Goal: Transaction & Acquisition: Purchase product/service

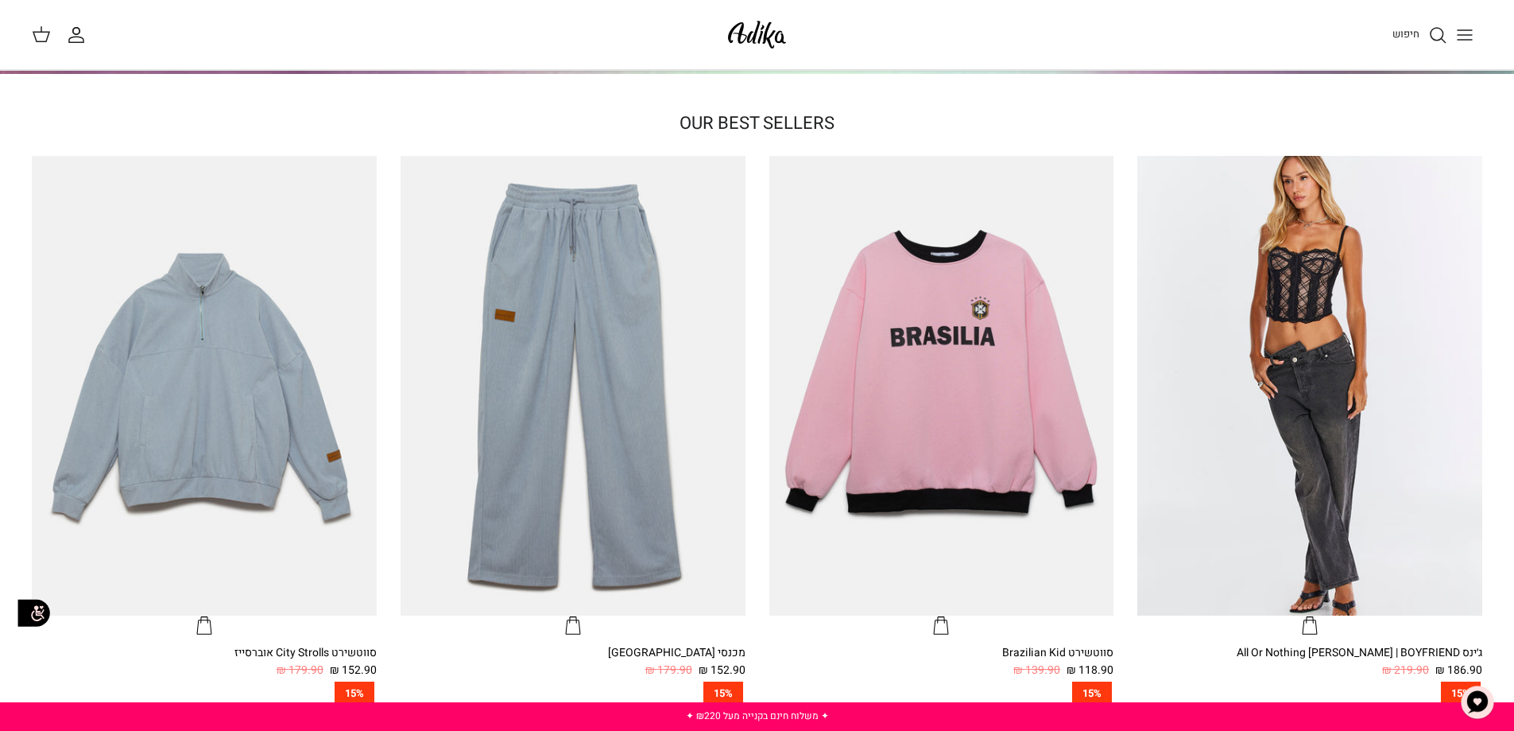
scroll to position [875, 0]
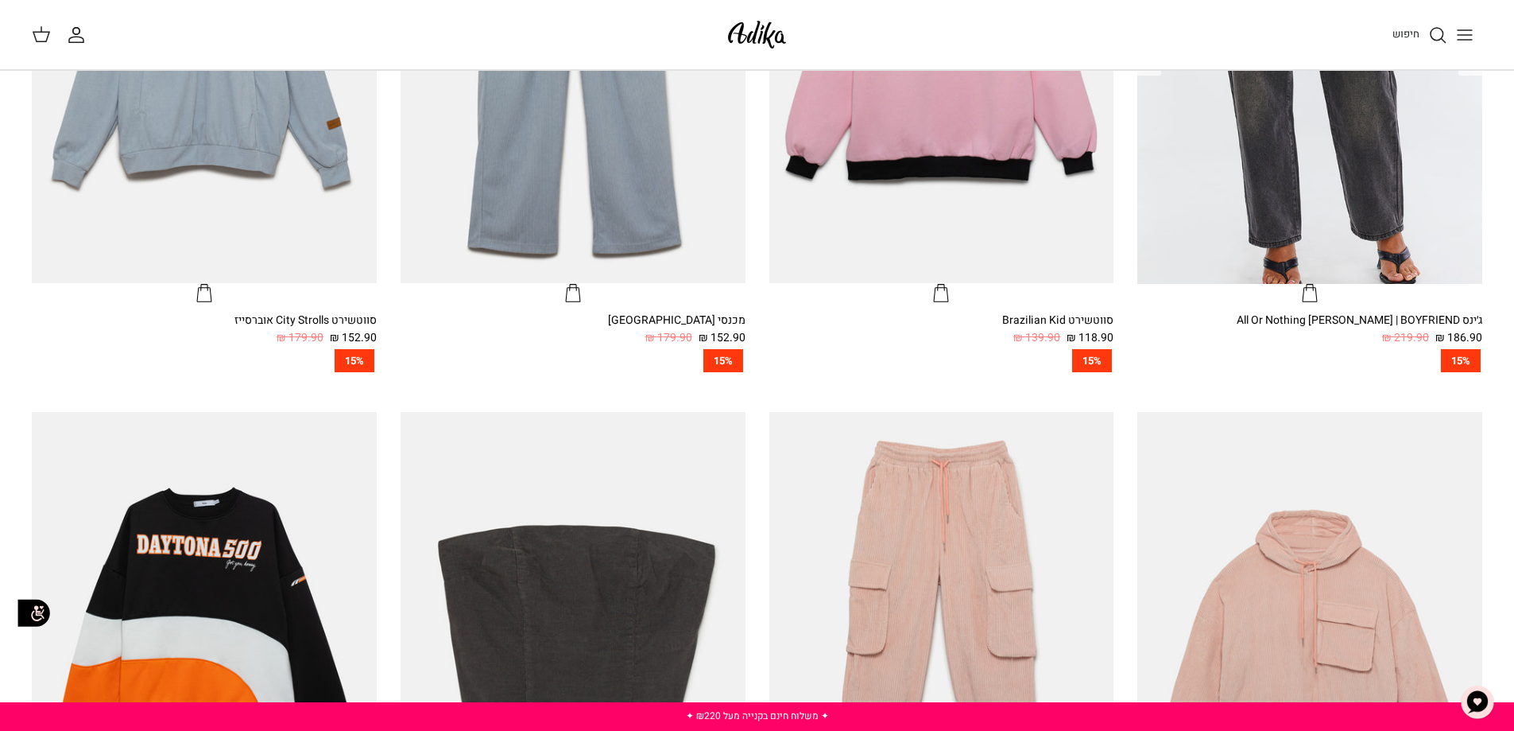
click at [1295, 180] on img "ג׳ינס All Or Nothing קריס-קרוס | BOYFRIEND" at bounding box center [1310, 54] width 345 height 460
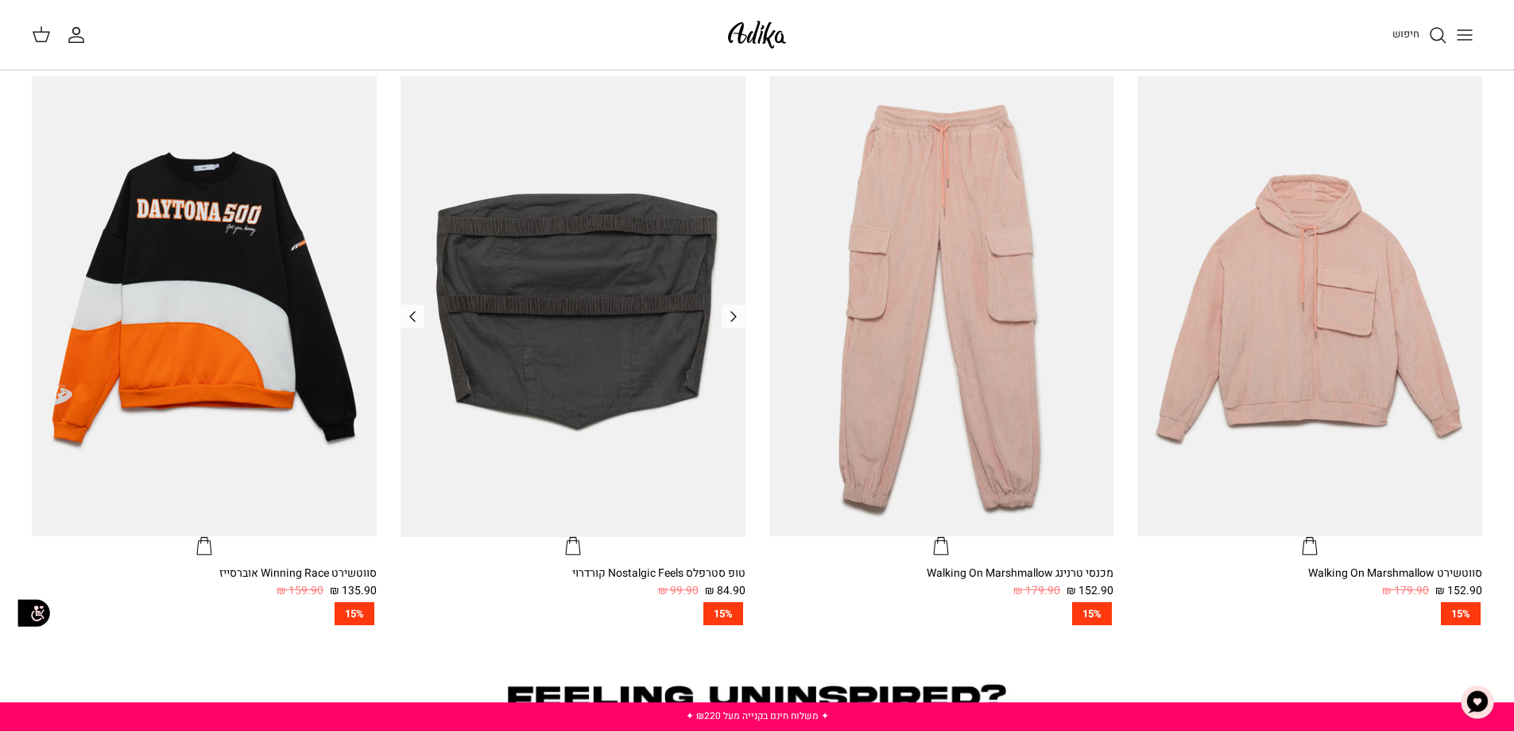
scroll to position [954, 0]
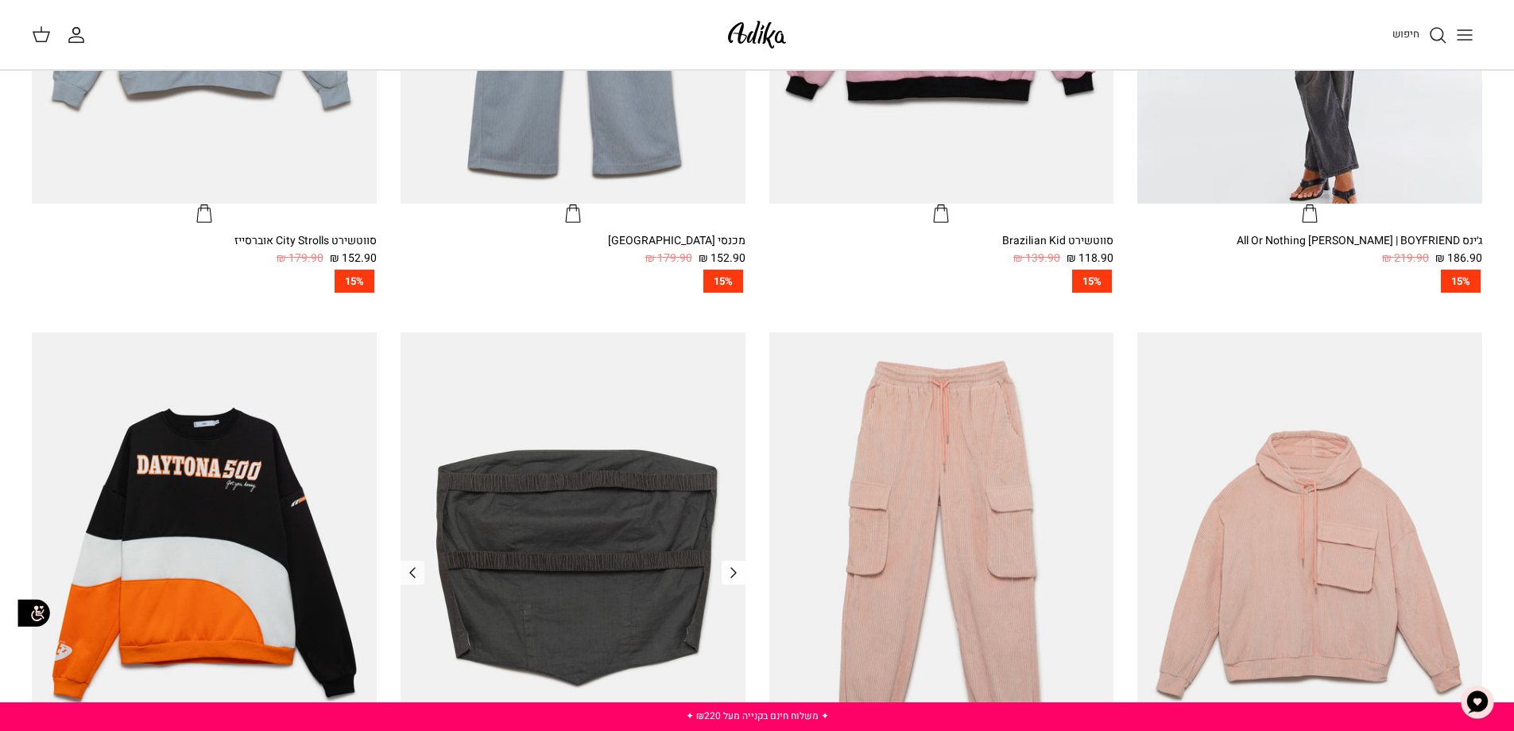
click at [731, 568] on polyline "Previous" at bounding box center [733, 573] width 5 height 10
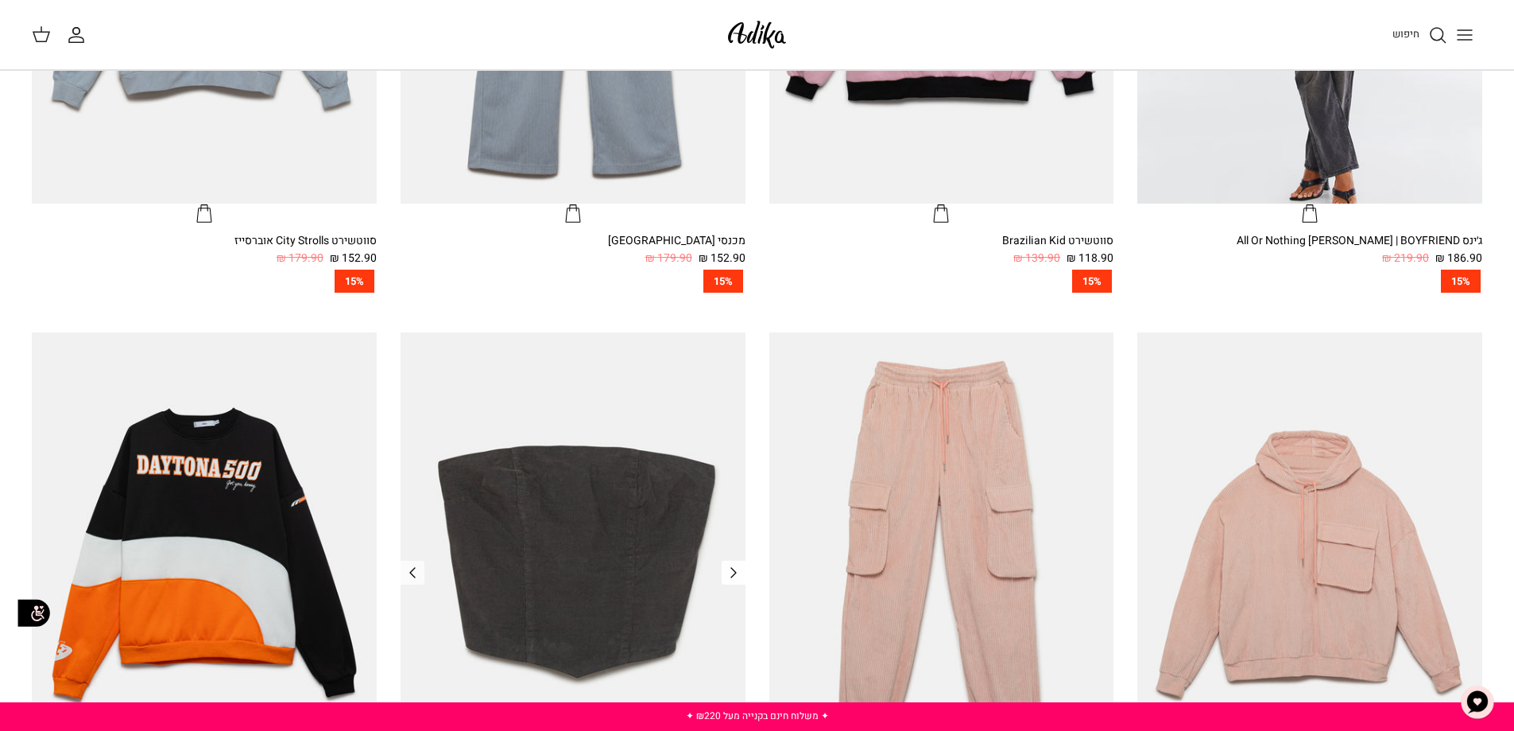
click at [733, 573] on polyline "Previous" at bounding box center [733, 573] width 5 height 10
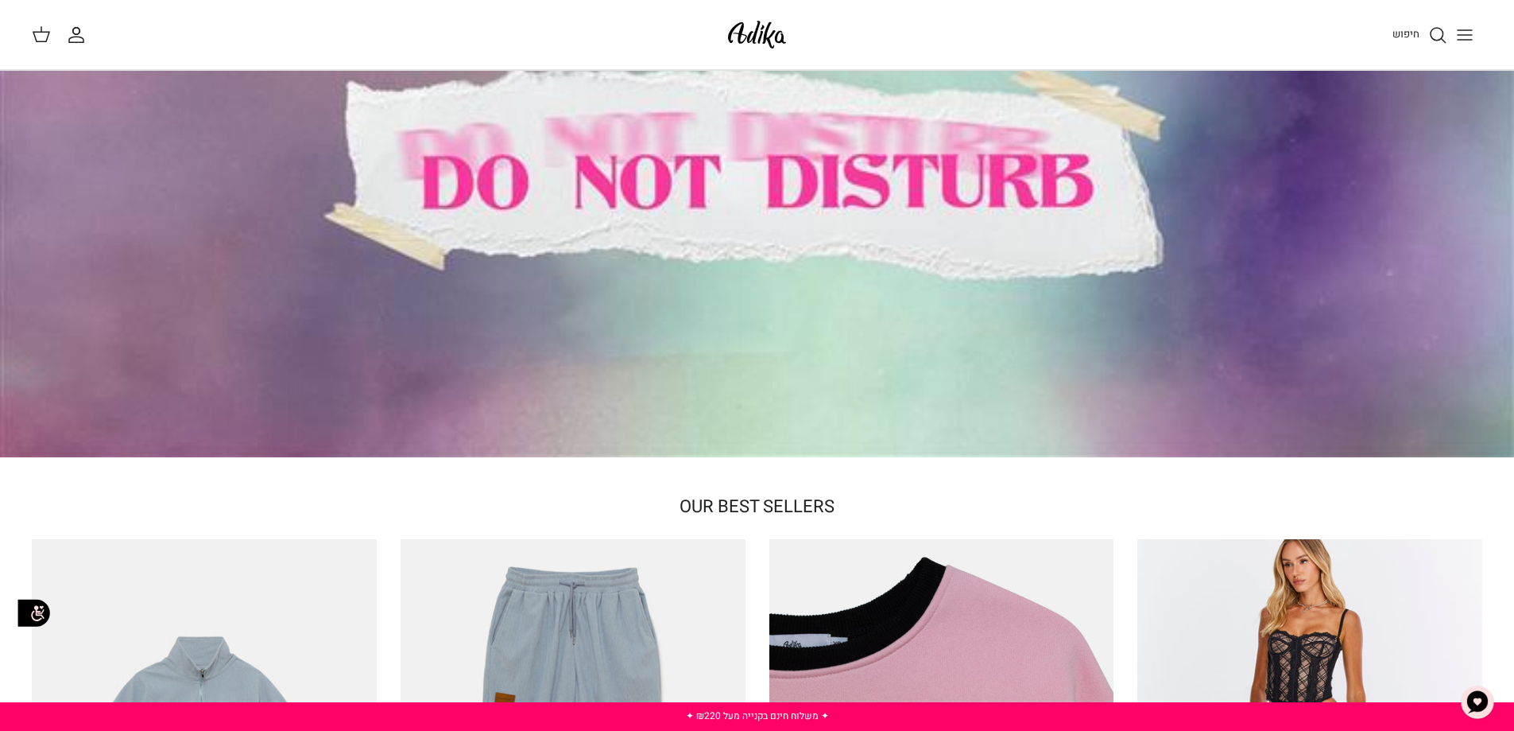
scroll to position [0, 0]
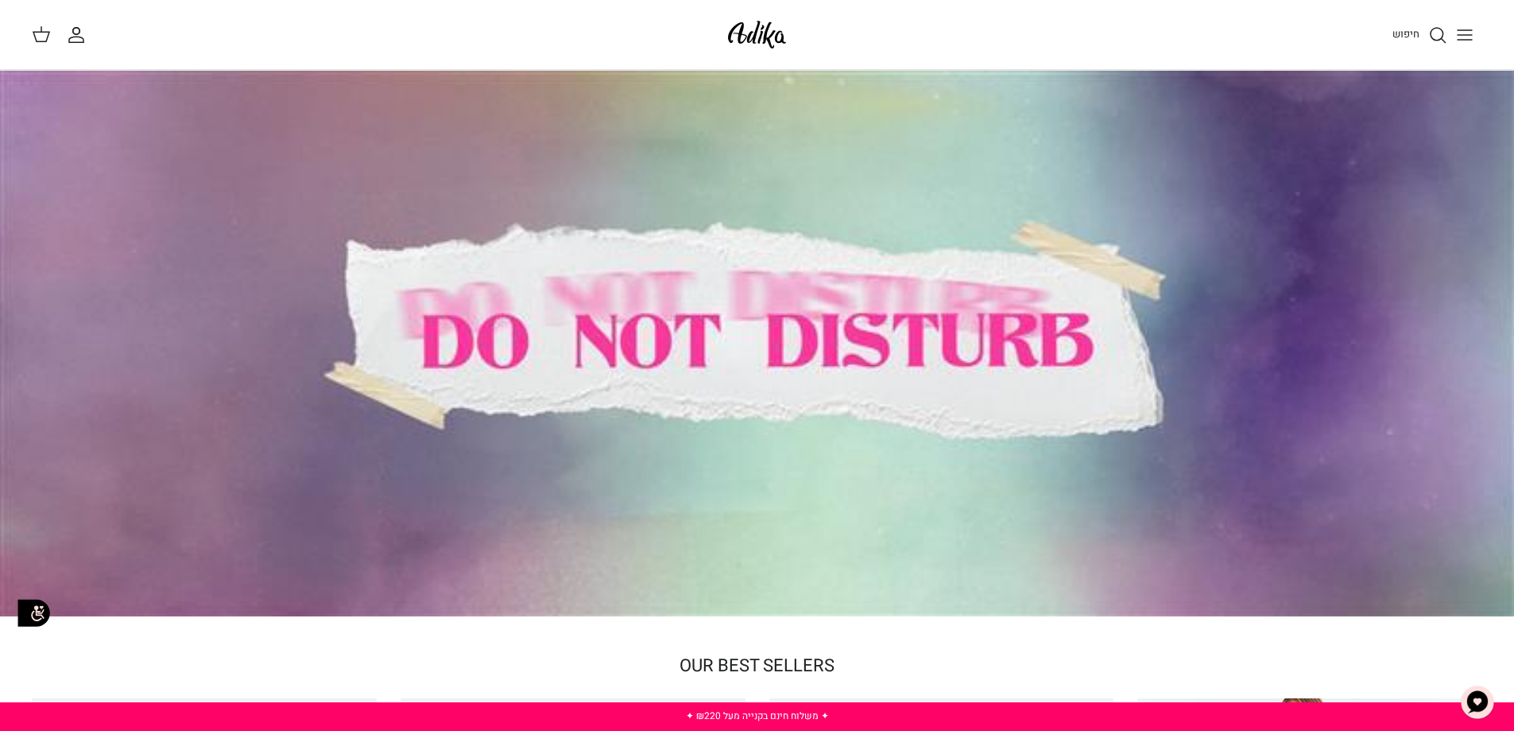
click at [859, 312] on div at bounding box center [757, 343] width 1514 height 545
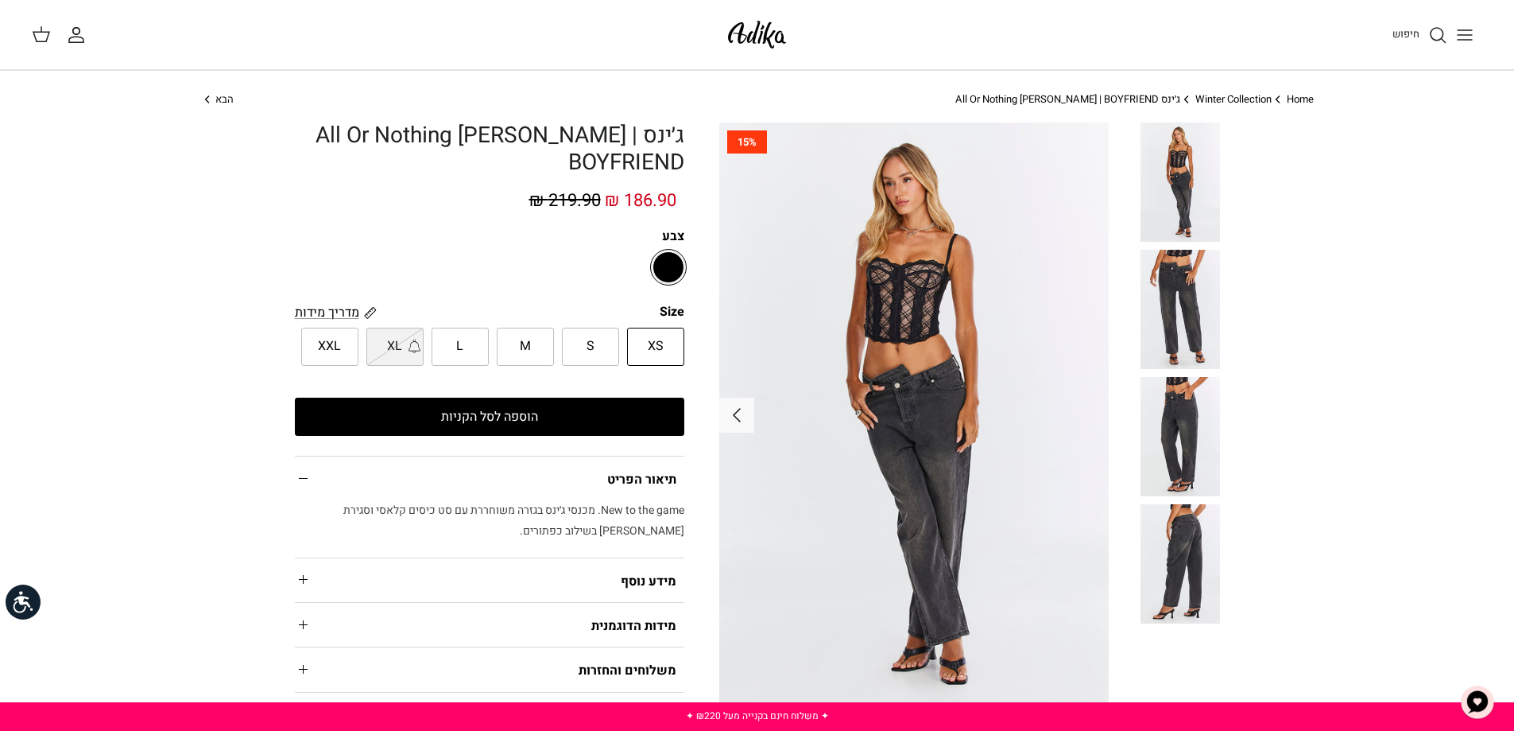
click at [627, 425] on button "הוספה לסל הקניות" at bounding box center [490, 417] width 390 height 38
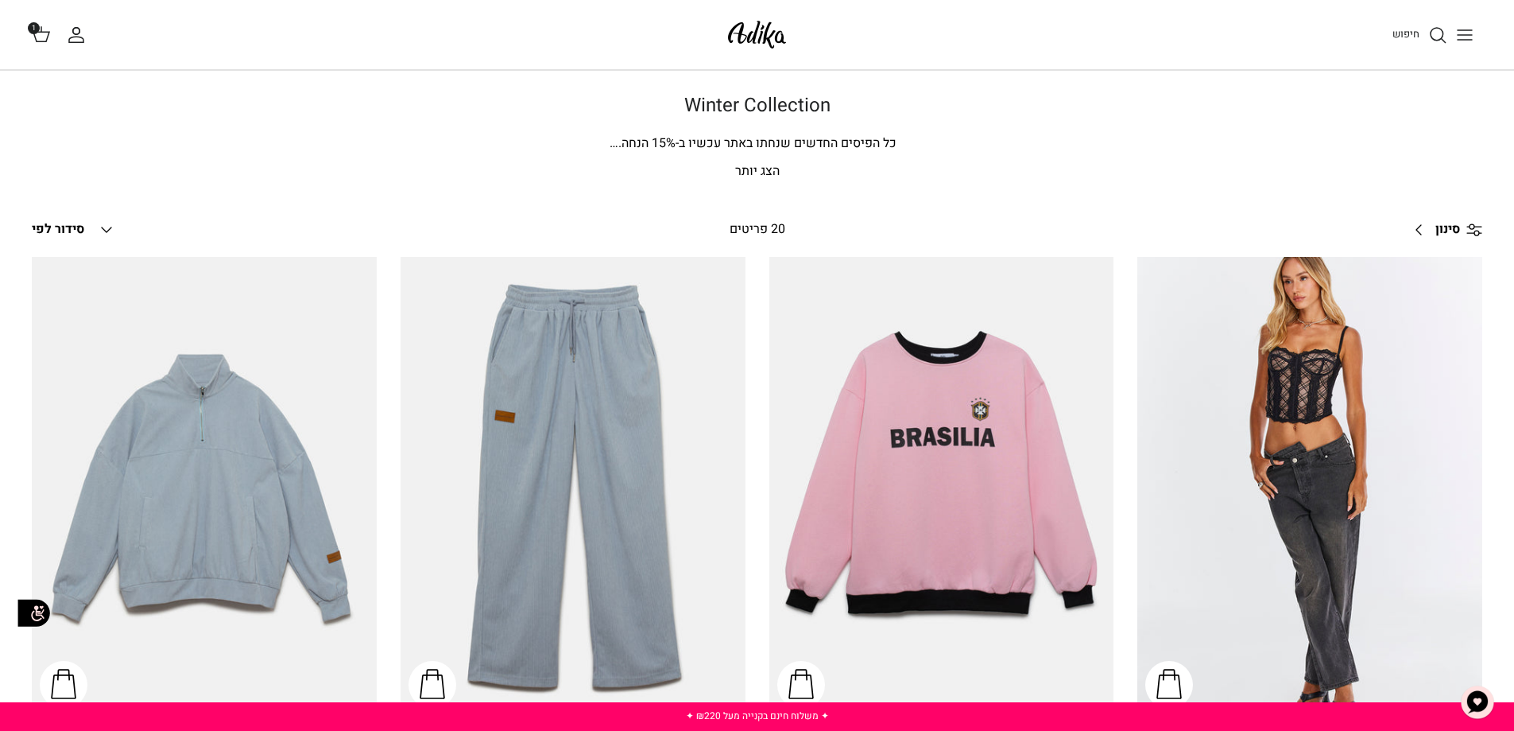
click at [1477, 41] on button "Toggle menu" at bounding box center [1465, 34] width 35 height 35
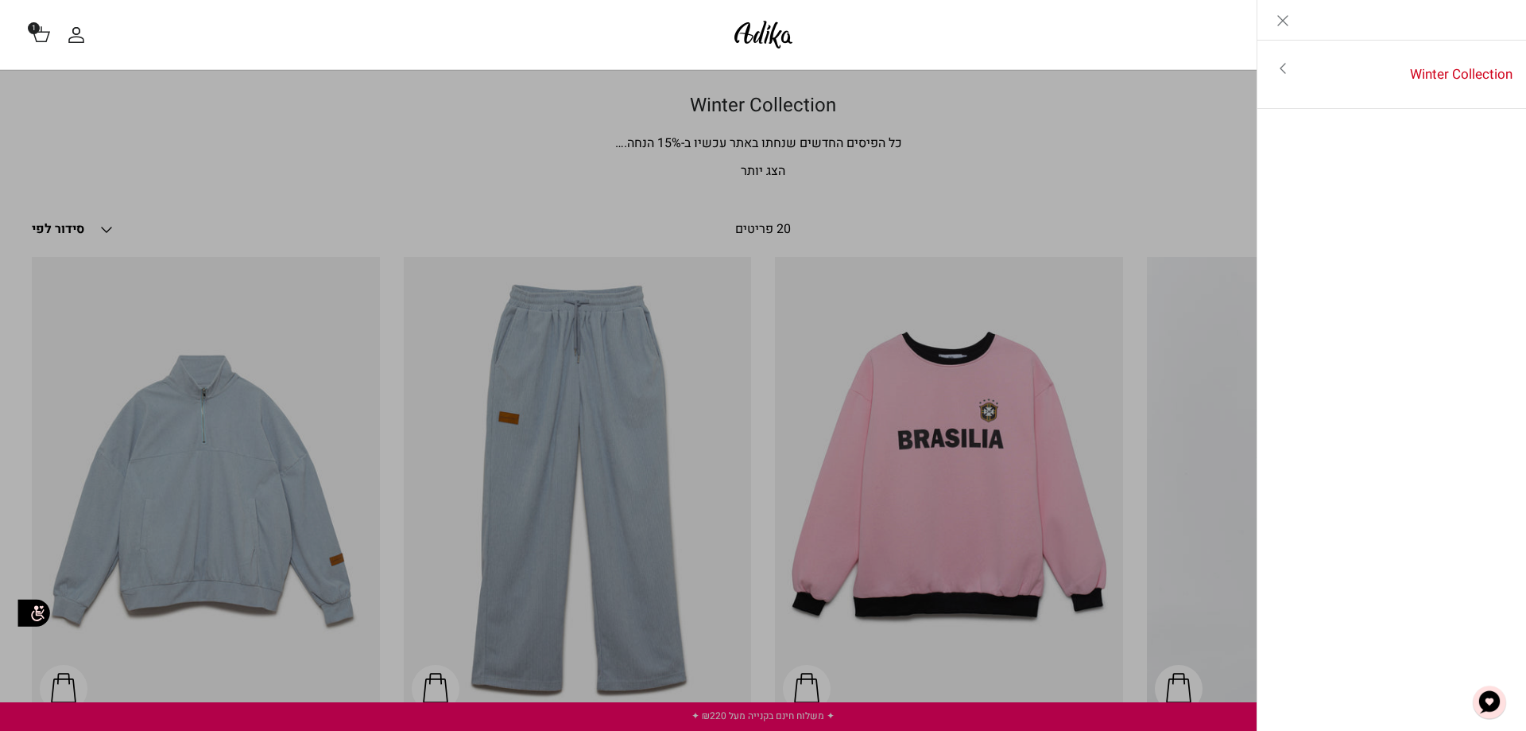
click at [732, 146] on link "Toggle menu" at bounding box center [763, 365] width 1526 height 731
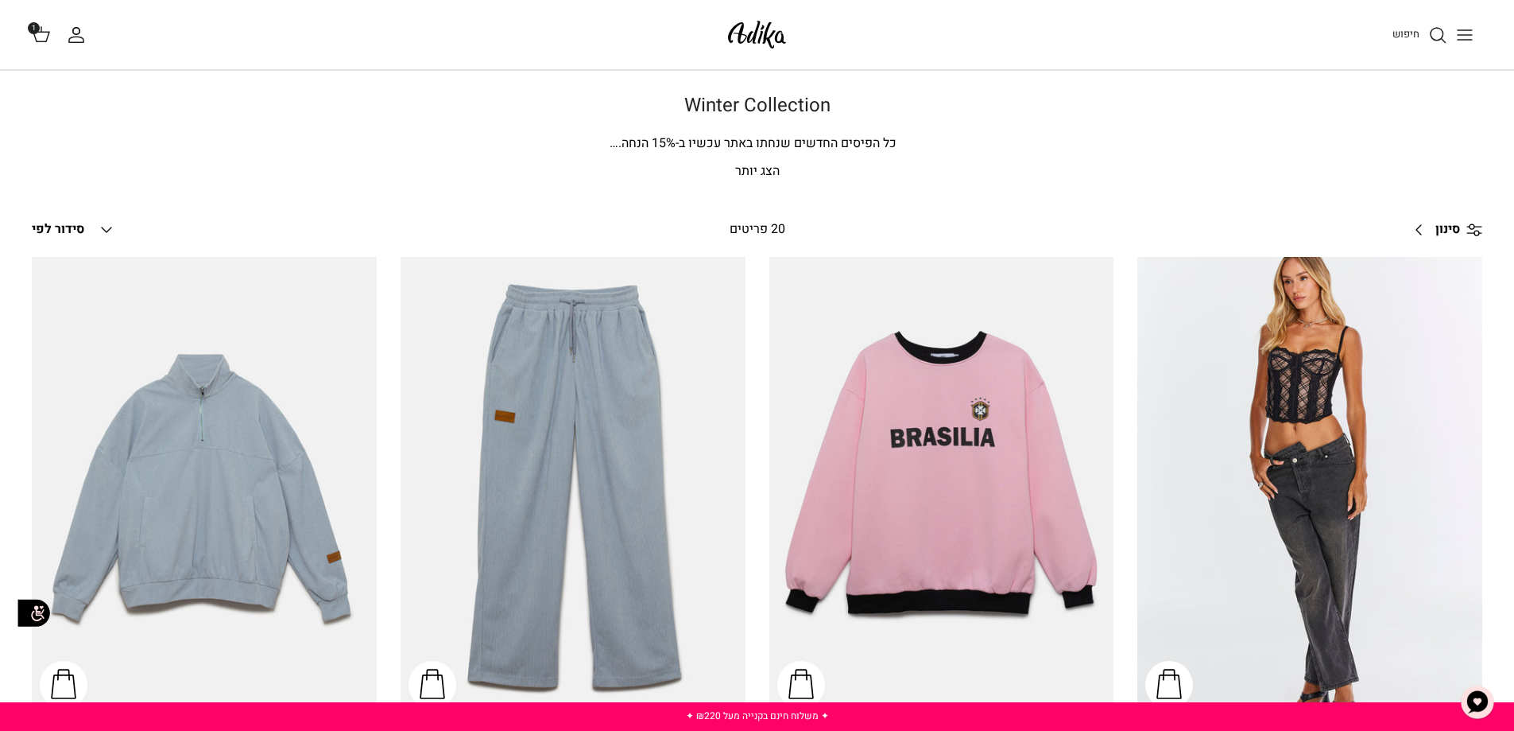
click at [770, 167] on p "הצג יותר" at bounding box center [757, 171] width 1113 height 21
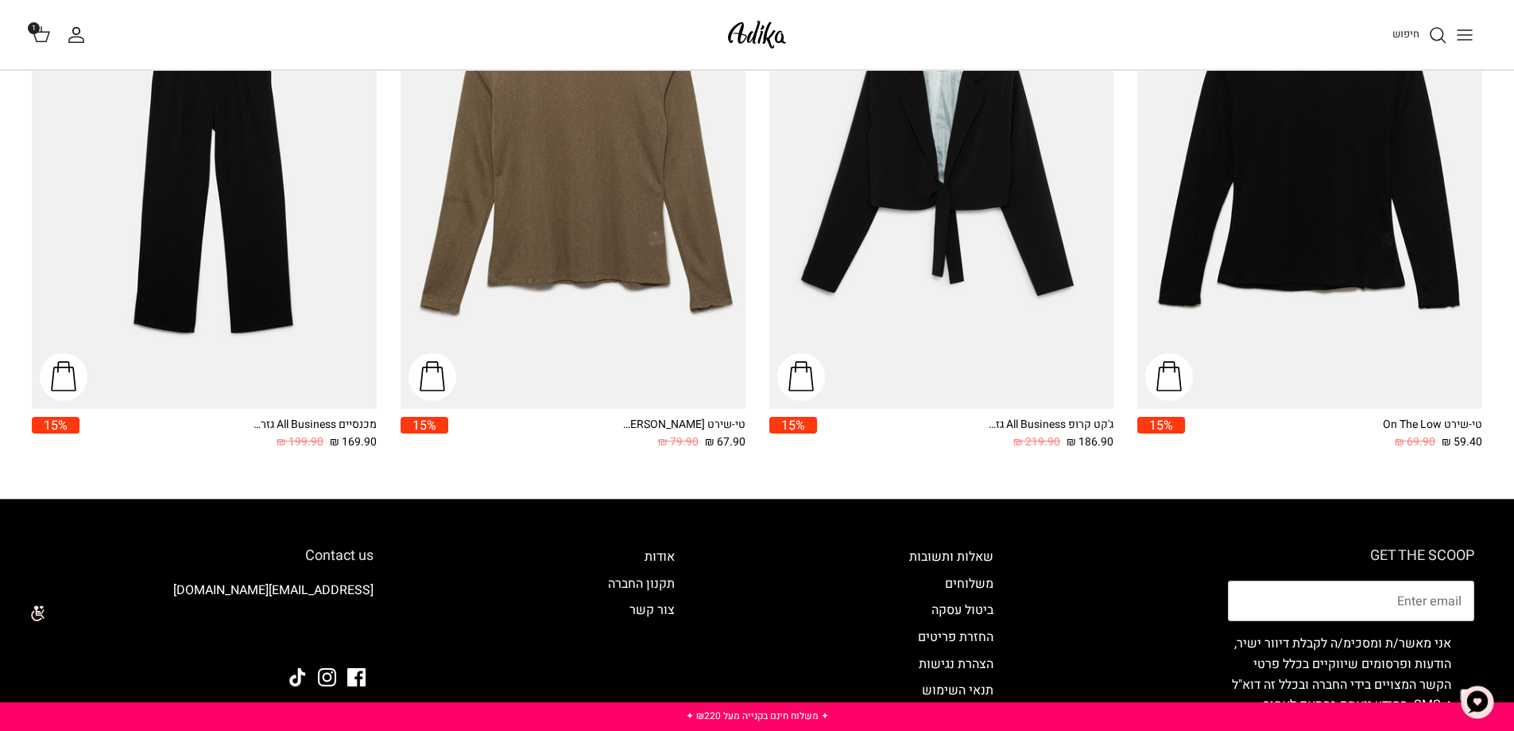
scroll to position [2385, 0]
